Goal: Task Accomplishment & Management: Manage account settings

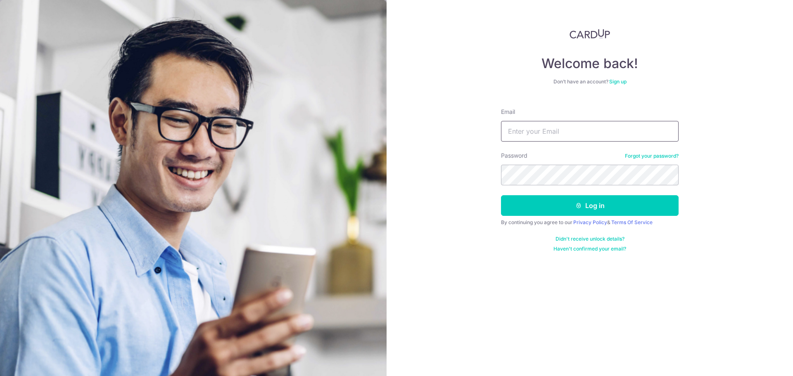
type input "[EMAIL_ADDRESS][DOMAIN_NAME]"
click at [501, 195] on button "Log in" at bounding box center [590, 205] width 178 height 21
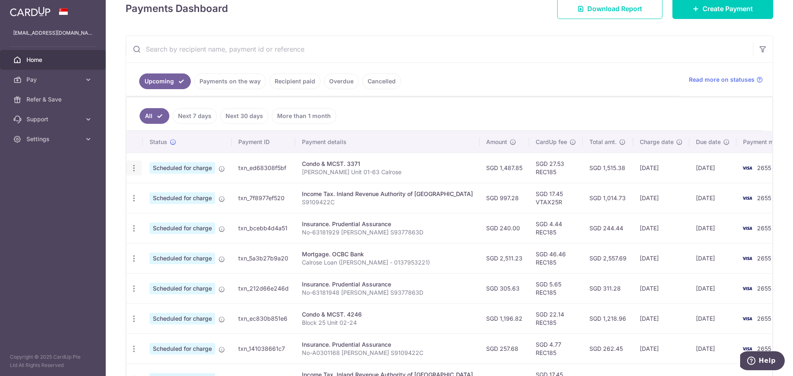
click at [132, 166] on icon "button" at bounding box center [134, 168] width 9 height 9
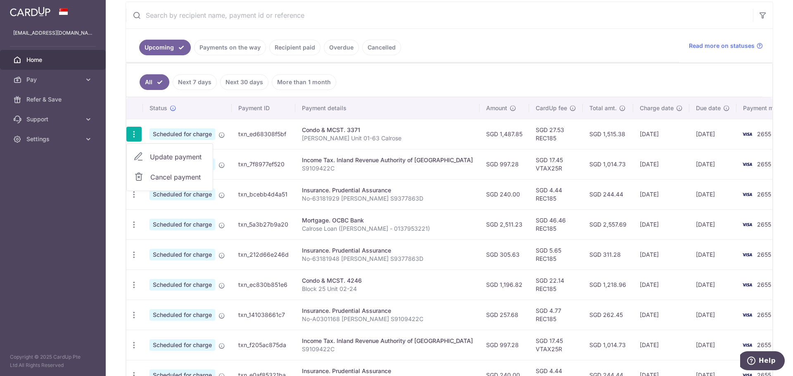
scroll to position [97, 0]
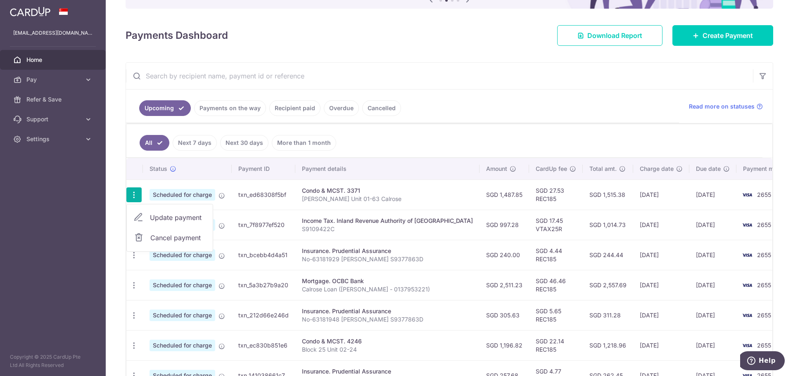
click at [148, 216] on link "Update payment" at bounding box center [170, 218] width 86 height 20
radio input "true"
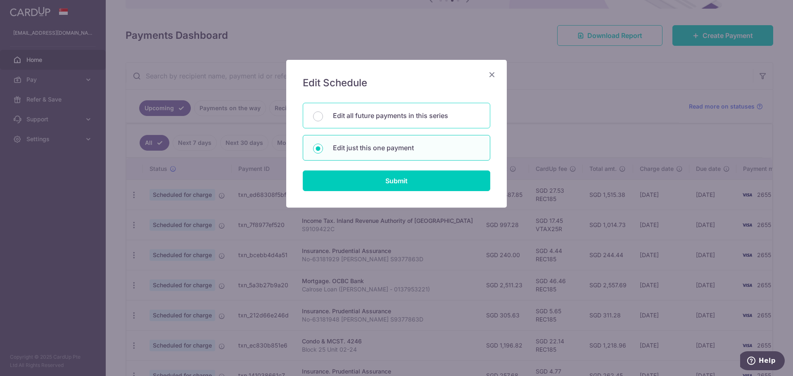
click at [348, 121] on div "Edit all future payments in this series" at bounding box center [396, 116] width 187 height 26
radio input "true"
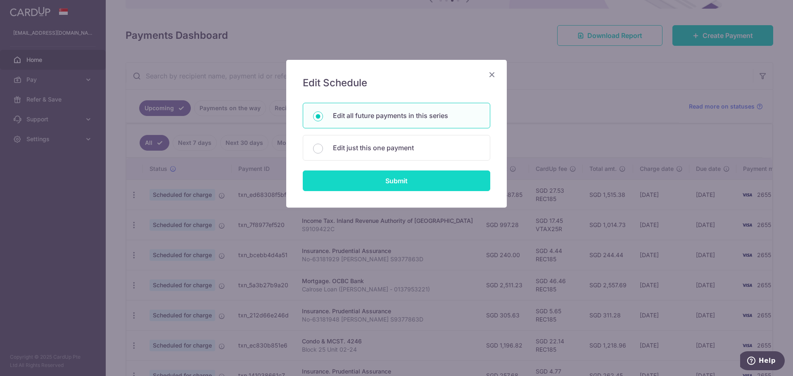
click at [375, 183] on input "Submit" at bounding box center [396, 181] width 187 height 21
radio input "true"
type input "1,487.85"
type input "[PERSON_NAME] Unit 01-63 Calrose"
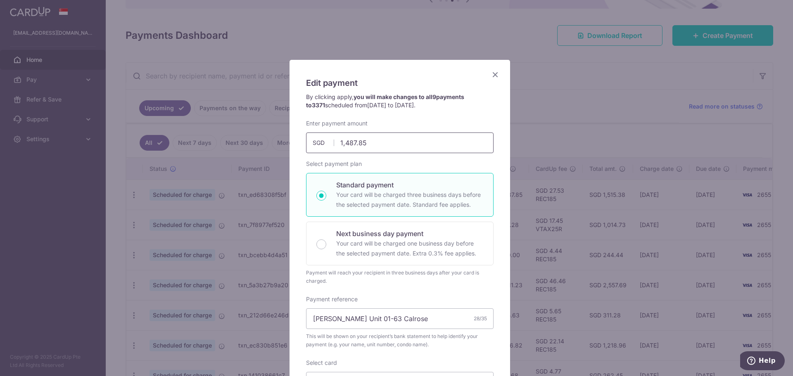
click at [386, 138] on input "1,487.85" at bounding box center [399, 143] width 187 height 21
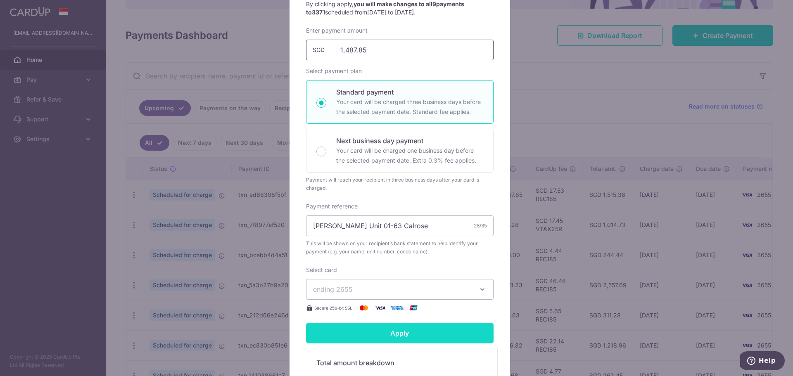
scroll to position [37, 0]
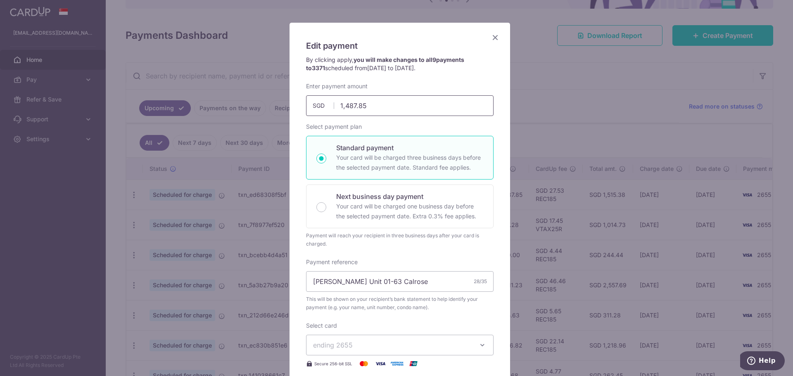
drag, startPoint x: 379, startPoint y: 105, endPoint x: 283, endPoint y: 105, distance: 96.2
click at [283, 105] on div "Edit payment By clicking apply, you will make changes to all 9 payments to 3371…" at bounding box center [396, 188] width 793 height 376
type input "1,522.19"
click at [417, 131] on div "Select payment plan Standard payment Your card will be charged three business d…" at bounding box center [399, 186] width 187 height 126
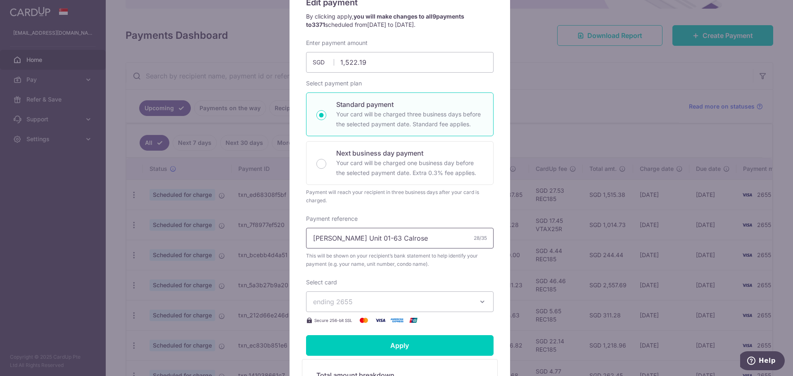
scroll to position [78, 0]
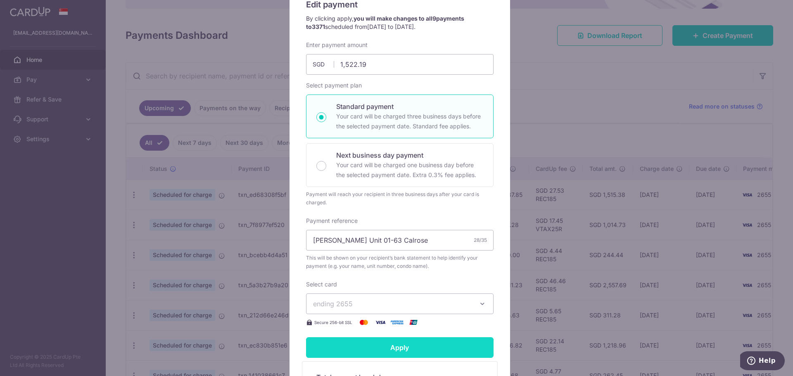
click at [417, 347] on input "Apply" at bounding box center [399, 347] width 187 height 21
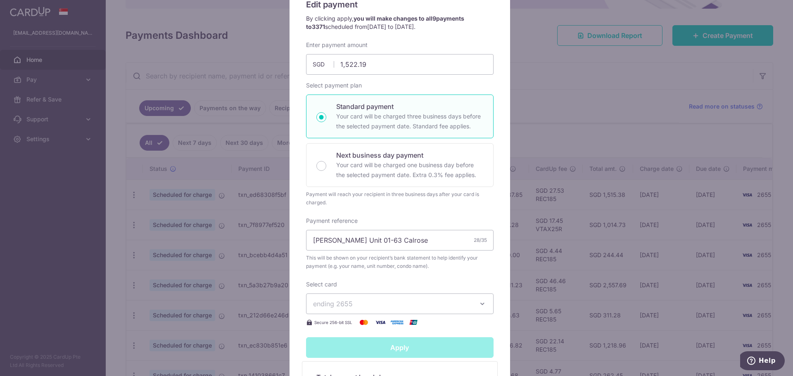
type input "Successfully Applied"
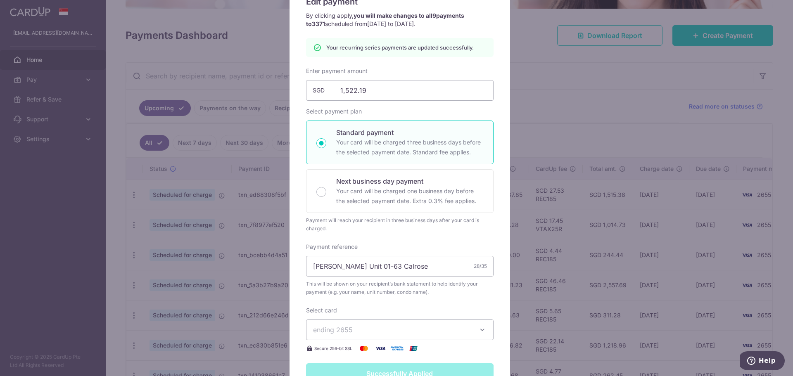
scroll to position [0, 0]
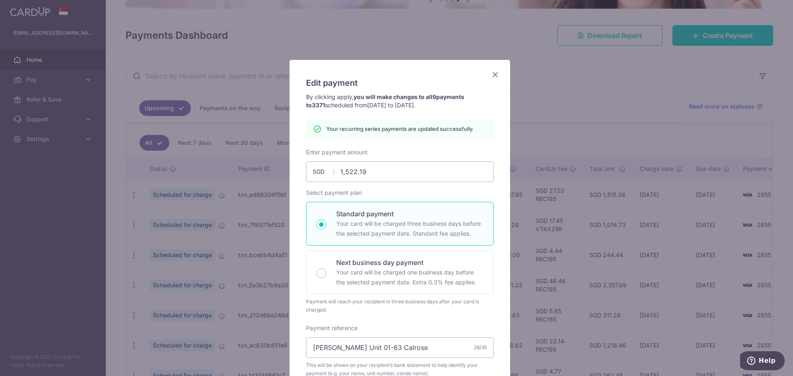
click at [561, 186] on div "Edit payment By clicking apply, you will make changes to all 9 payments to 3371…" at bounding box center [396, 188] width 793 height 376
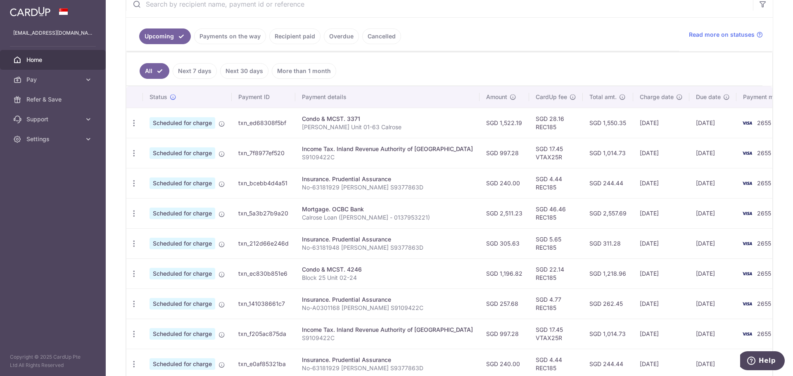
scroll to position [206, 0]
